Goal: Information Seeking & Learning: Find specific page/section

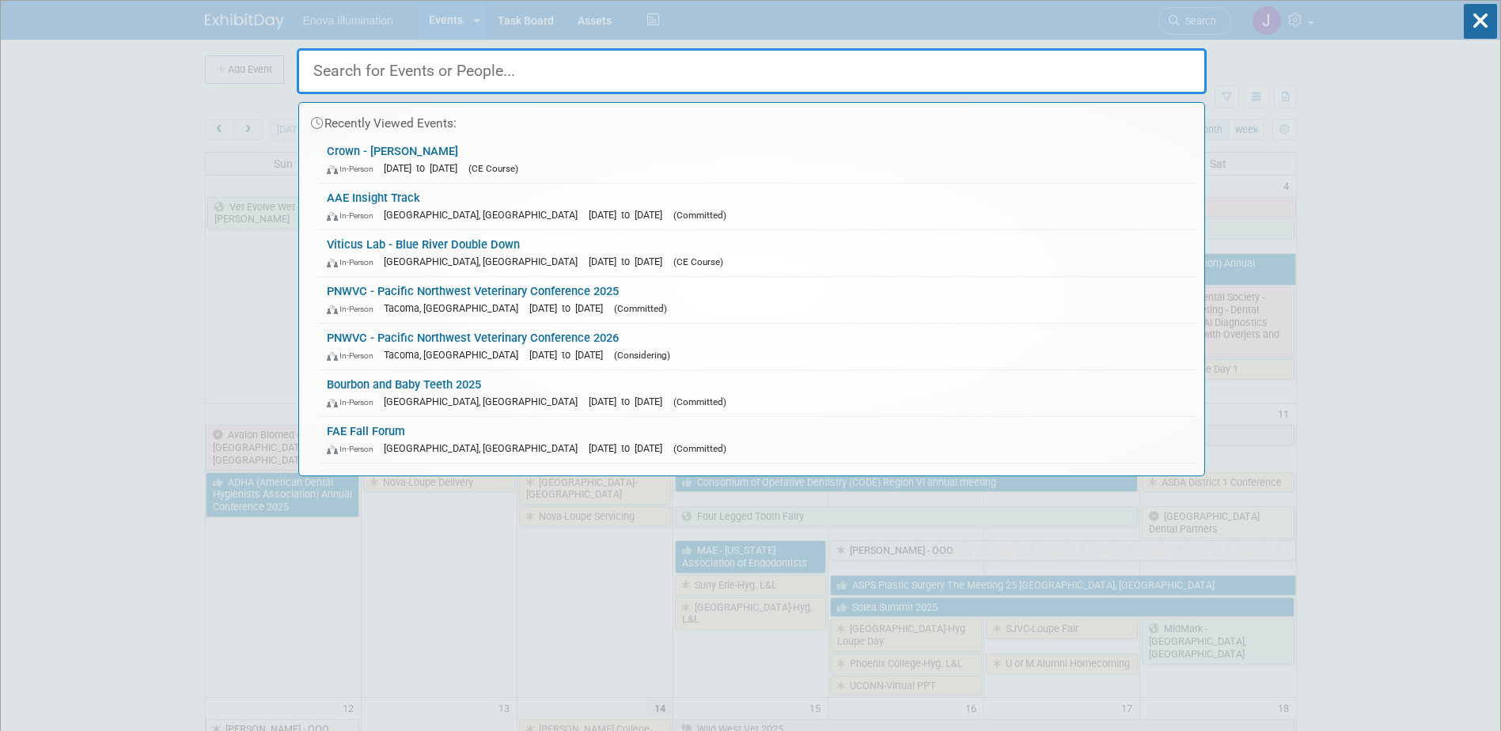
click at [1059, 59] on input "text" at bounding box center [752, 71] width 910 height 46
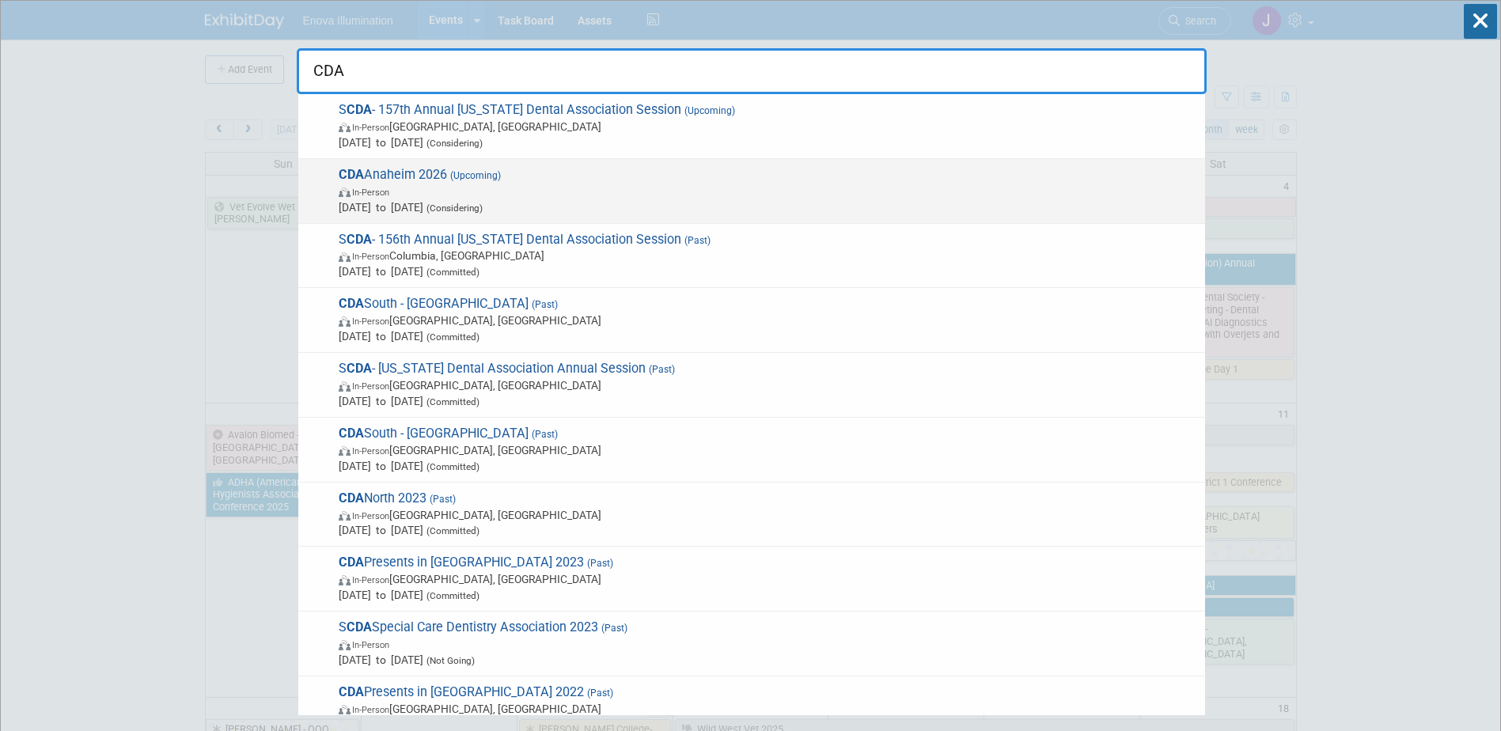
type input "CDA"
click at [474, 180] on span "(Upcoming)" at bounding box center [474, 175] width 54 height 11
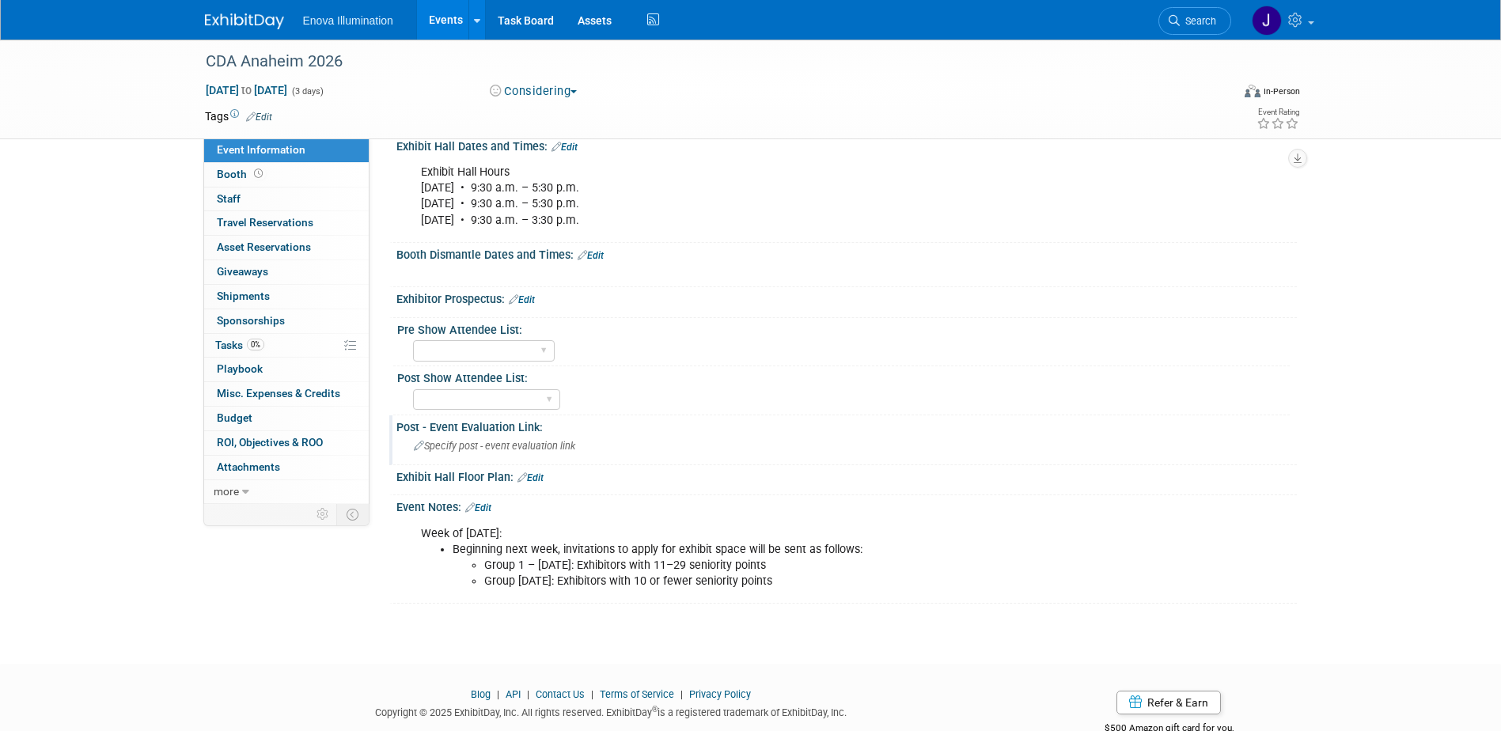
scroll to position [315, 0]
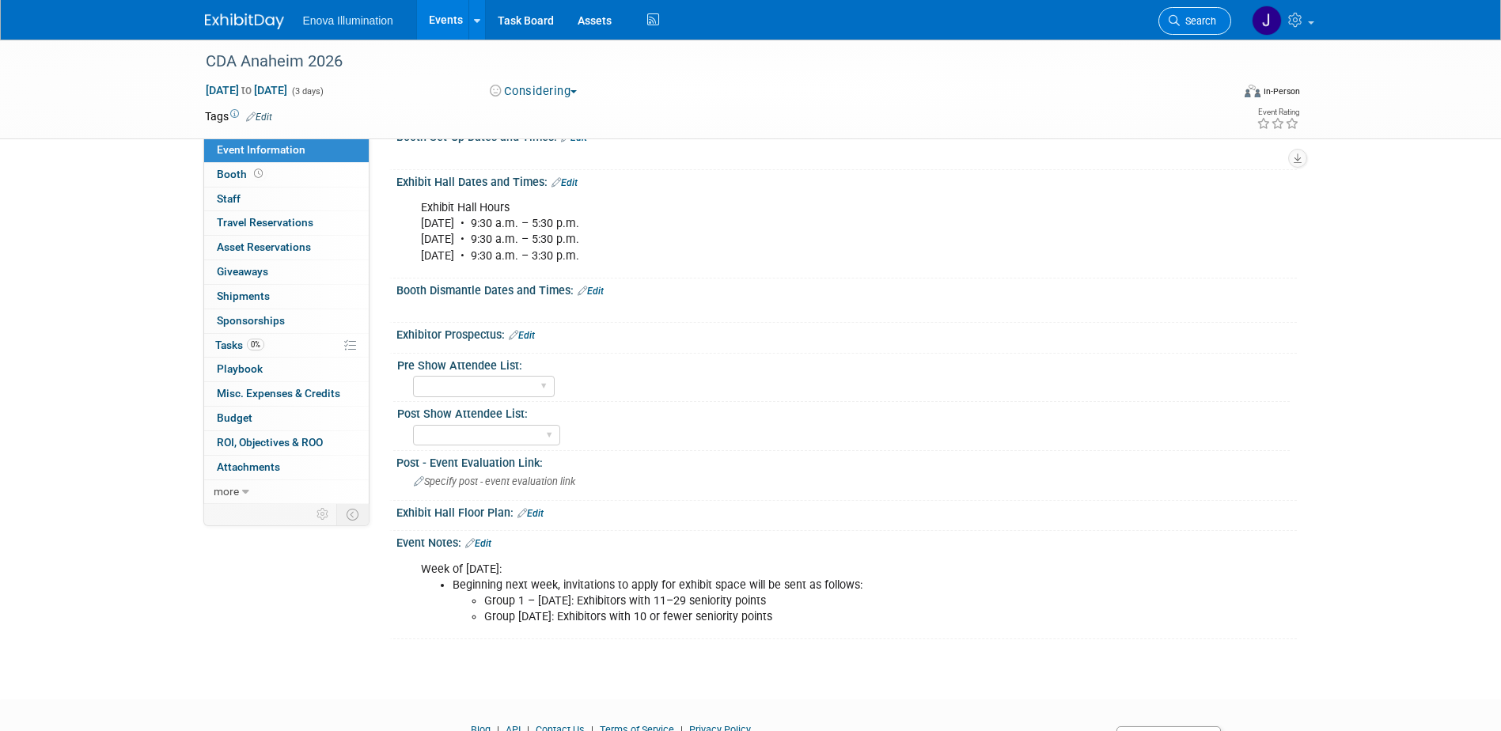
click at [1197, 13] on link "Search" at bounding box center [1195, 21] width 73 height 28
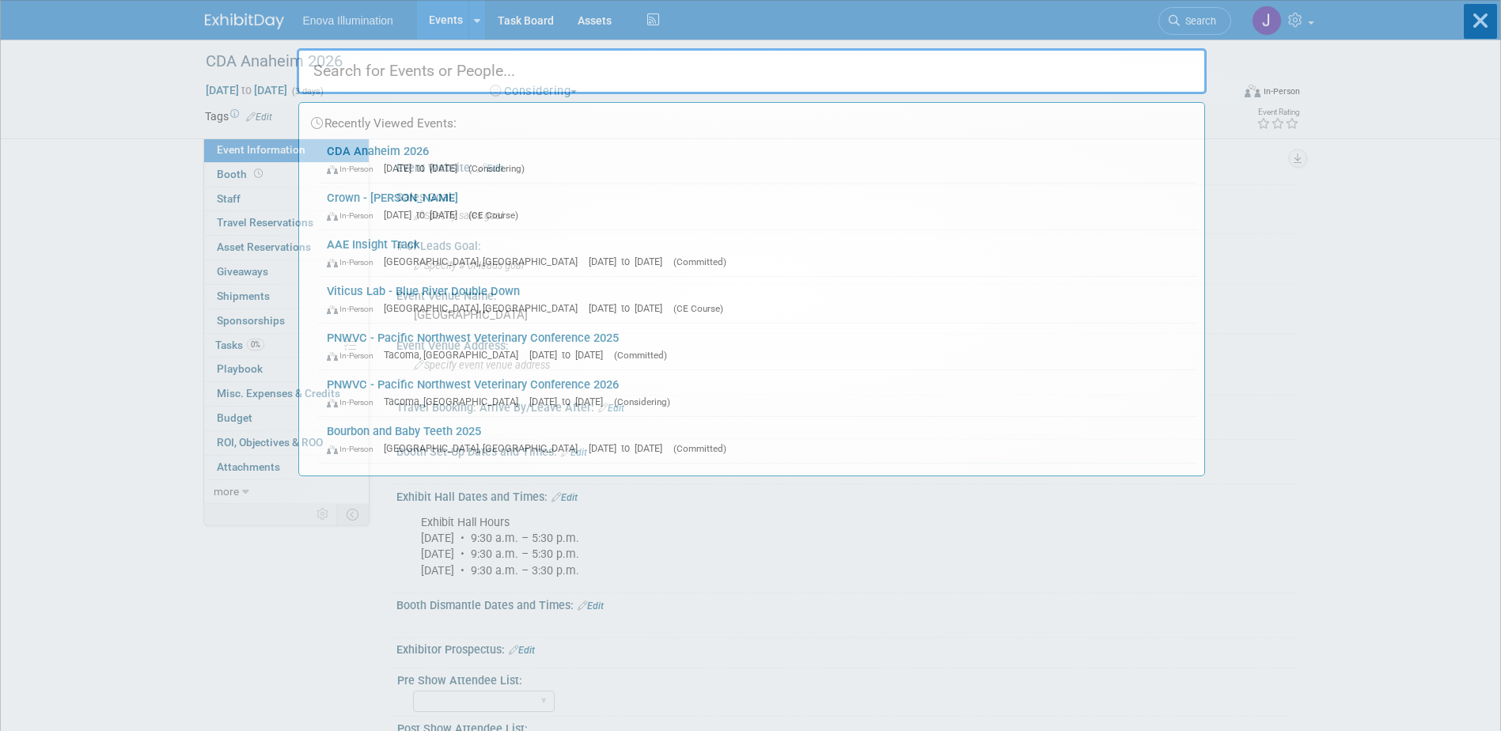
click at [1049, 55] on input "text" at bounding box center [752, 71] width 910 height 46
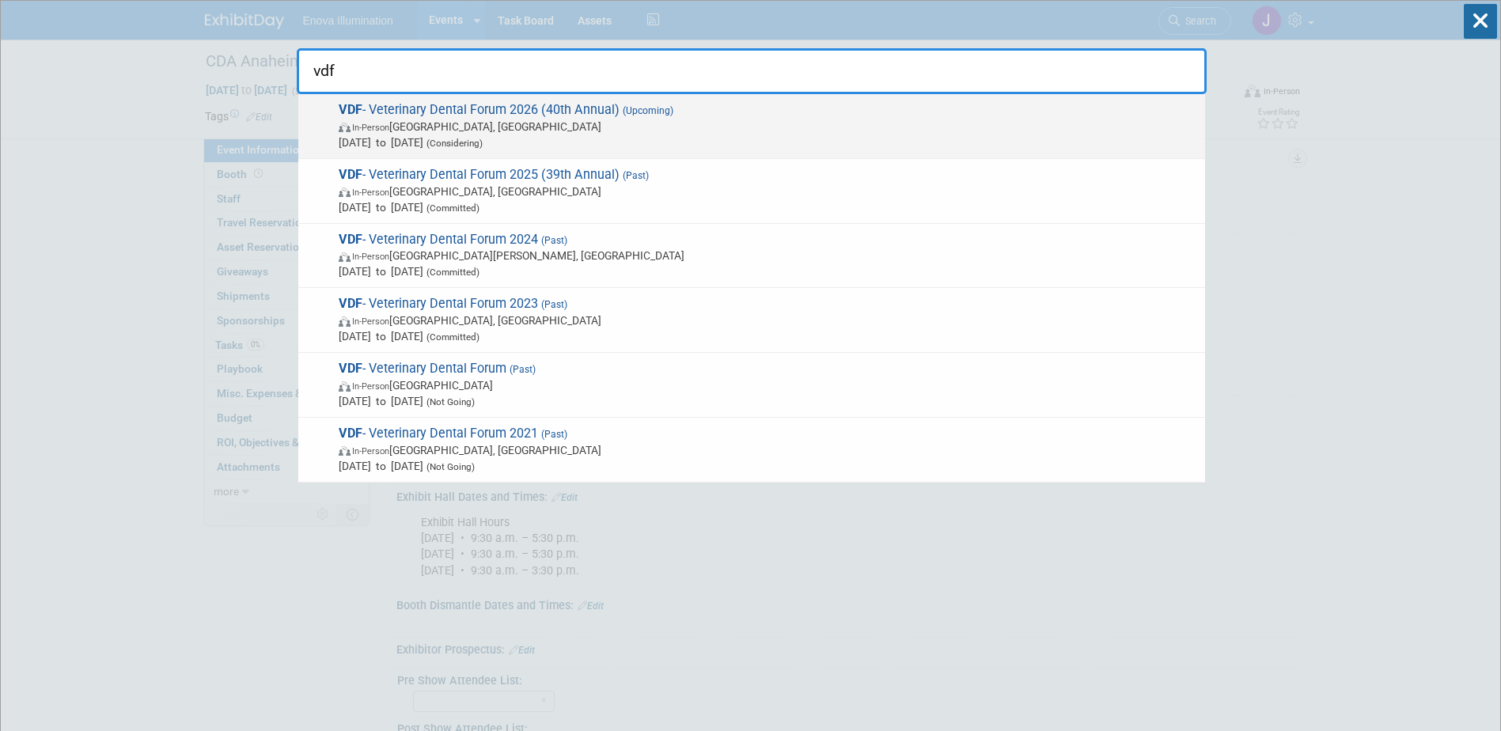
type input "vdf"
click at [414, 127] on span "In-Person Orlando, FL" at bounding box center [768, 127] width 859 height 16
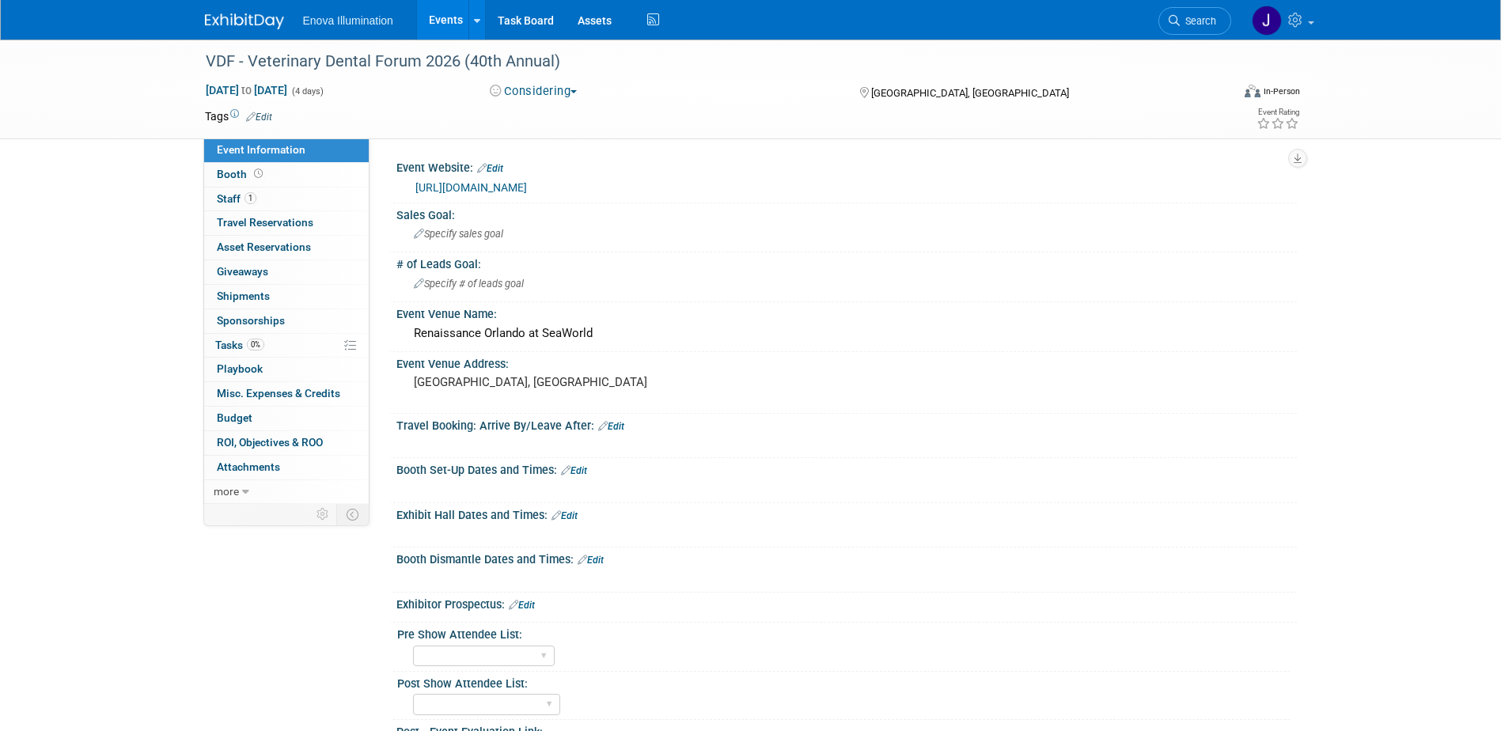
click at [527, 189] on link "https://www.veterinarydentalforum.org/" at bounding box center [471, 187] width 112 height 13
